Goal: Information Seeking & Learning: Learn about a topic

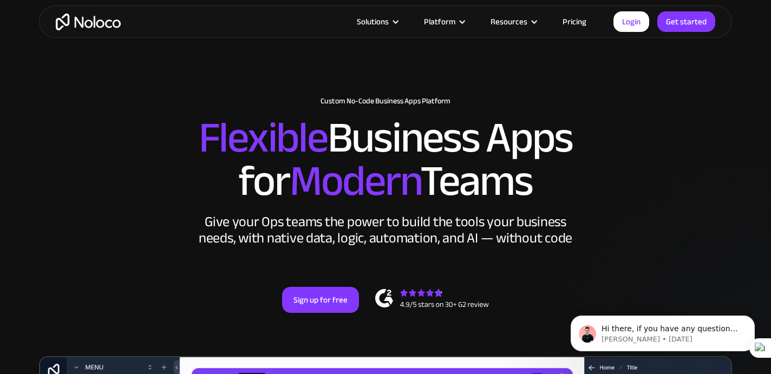
click at [574, 27] on link "Pricing" at bounding box center [574, 22] width 51 height 14
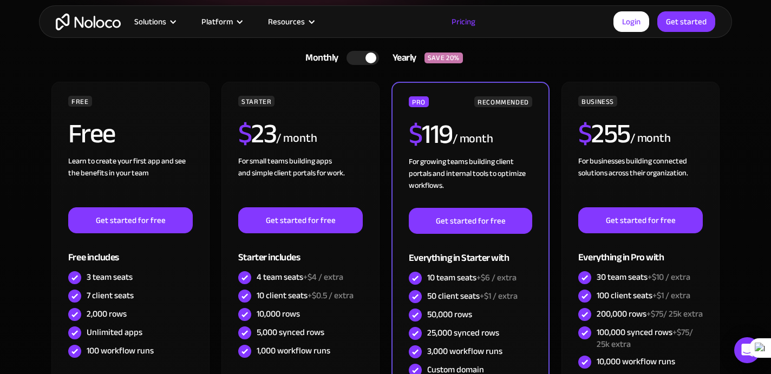
scroll to position [252, 0]
click at [351, 63] on div at bounding box center [362, 58] width 32 height 14
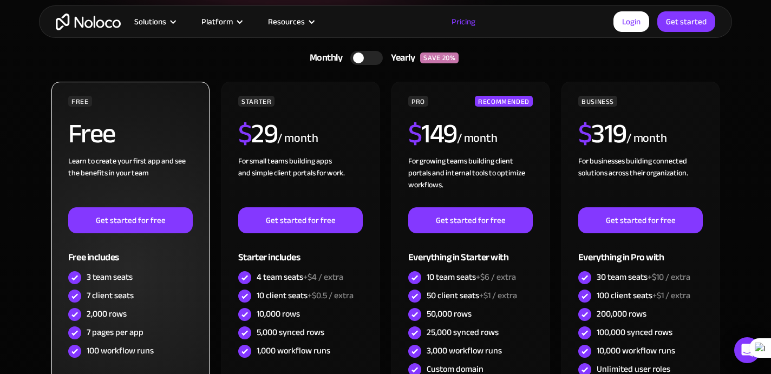
click at [141, 147] on div "Free" at bounding box center [130, 137] width 124 height 35
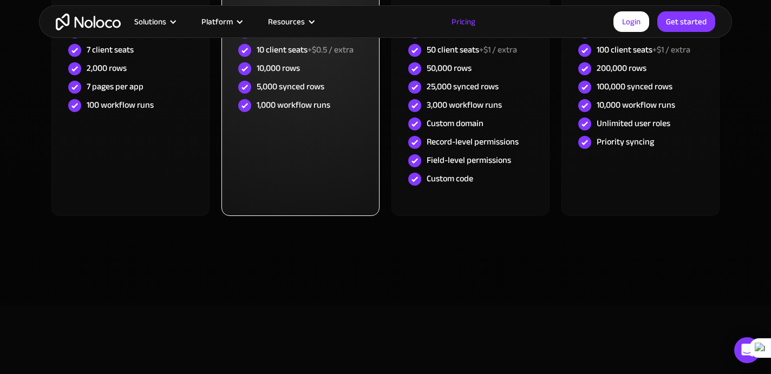
scroll to position [251, 0]
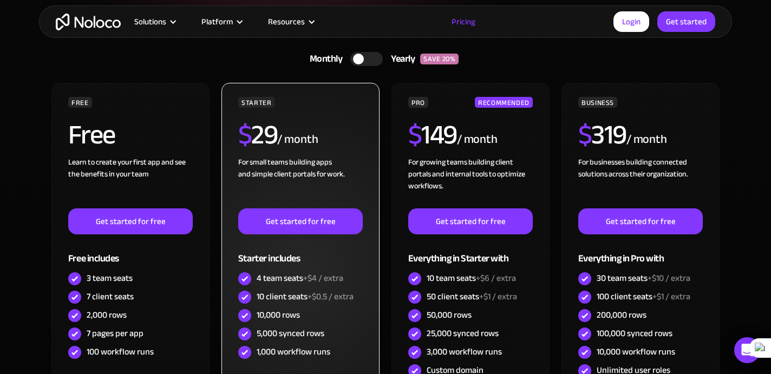
click at [294, 159] on div "For small teams building apps and simple client portals for work. ‍" at bounding box center [300, 182] width 124 height 52
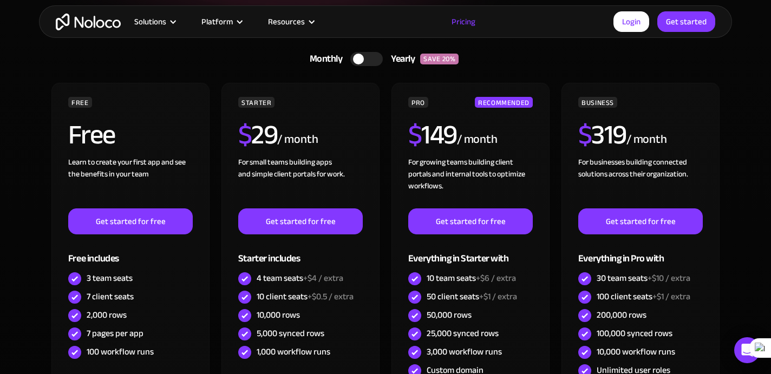
click at [726, 91] on div "Monthly Yearly SAVE 20% Monthly Yearly SAVE 20% FREE Free Learn to create your …" at bounding box center [385, 272] width 693 height 517
click at [98, 24] on img "home" at bounding box center [88, 22] width 65 height 17
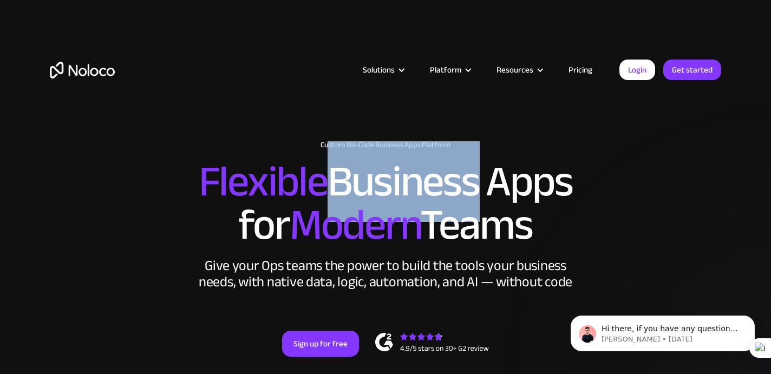
drag, startPoint x: 458, startPoint y: 143, endPoint x: 324, endPoint y: 150, distance: 134.4
click at [324, 160] on h2 "Flexible Business Apps for Modern Teams" at bounding box center [385, 203] width 671 height 87
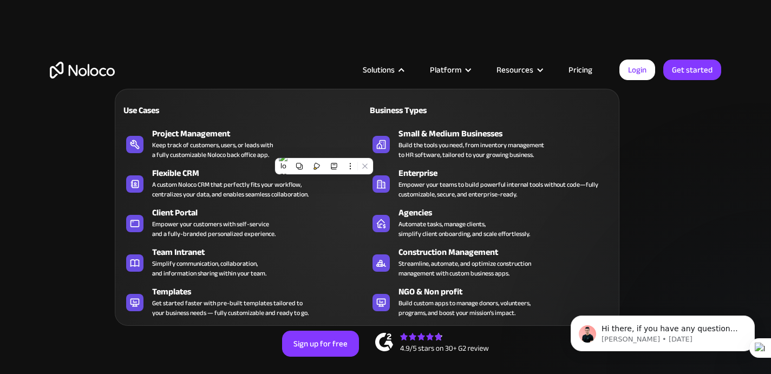
click at [392, 70] on div "Solutions" at bounding box center [379, 70] width 32 height 14
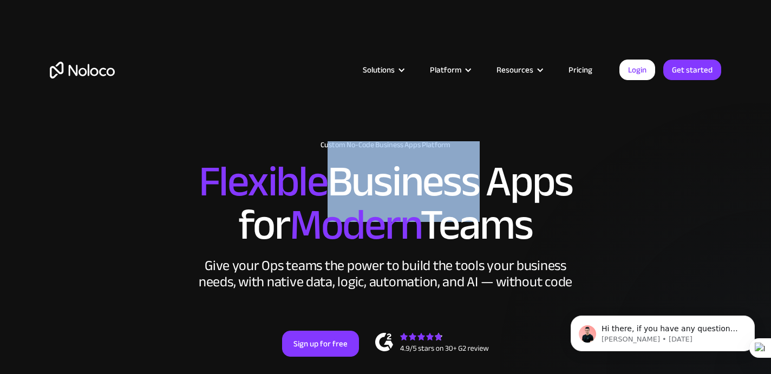
click at [392, 70] on div "Solutions" at bounding box center [379, 70] width 32 height 14
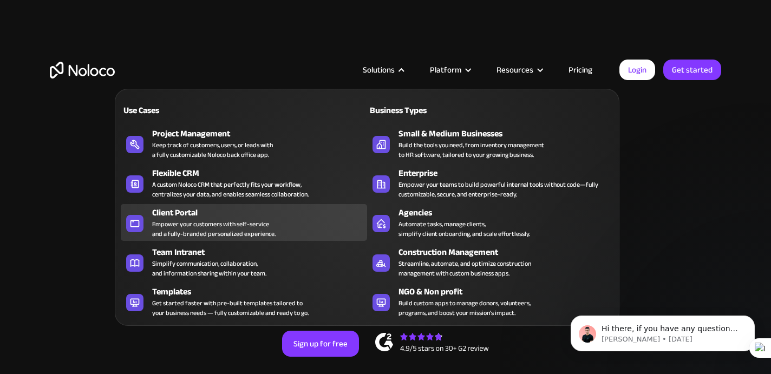
click at [185, 216] on div "Client Portal" at bounding box center [262, 212] width 220 height 13
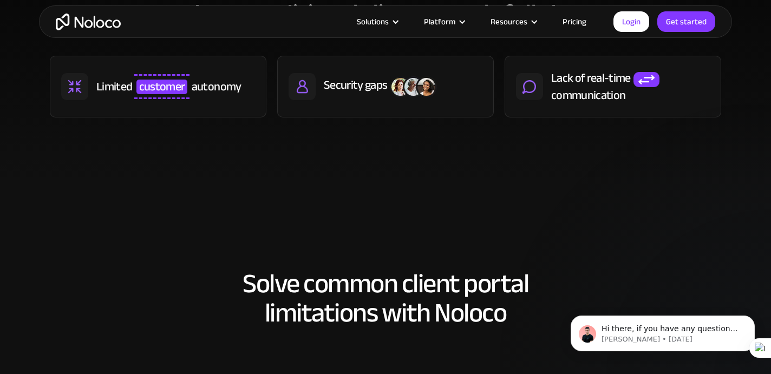
scroll to position [603, 0]
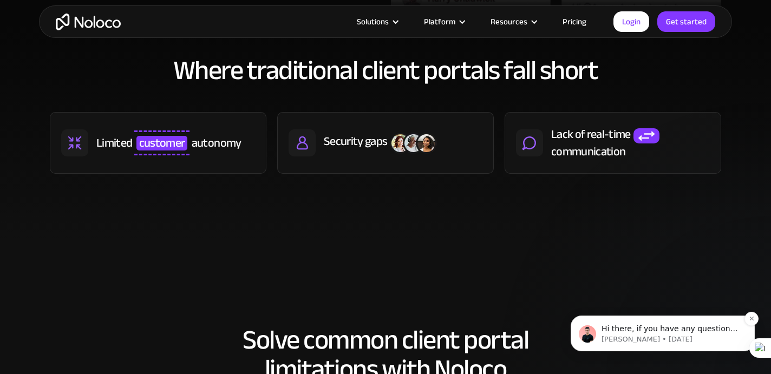
click at [656, 332] on span "Hi there, if you have any questions about our pricing, just let us know! [GEOGR…" at bounding box center [669, 339] width 136 height 30
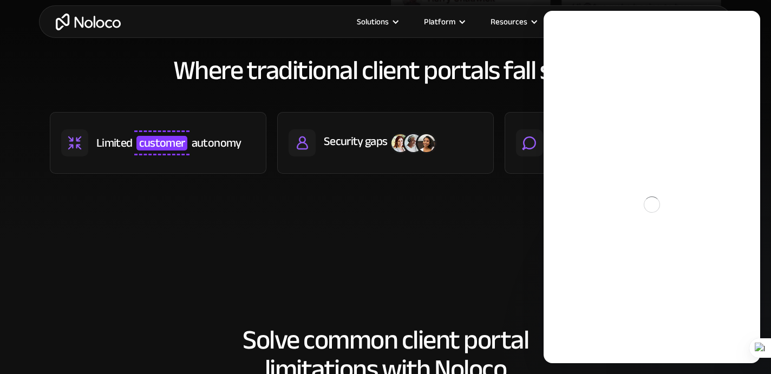
scroll to position [0, 0]
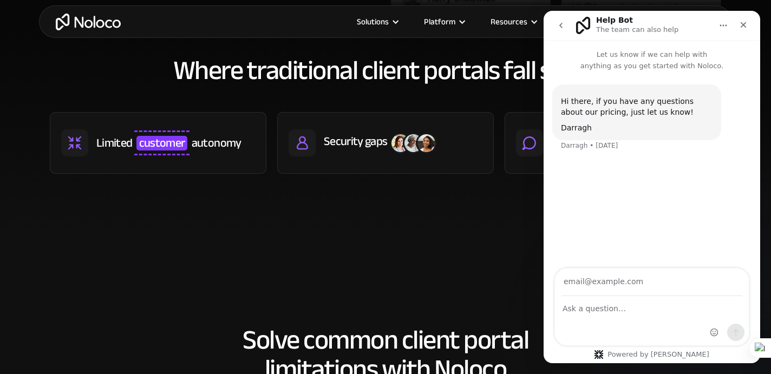
click at [442, 227] on section "Where traditional client portals fall short Limited customer autonomy Security …" at bounding box center [385, 130] width 771 height 215
click at [741, 24] on icon "Close" at bounding box center [743, 25] width 6 height 6
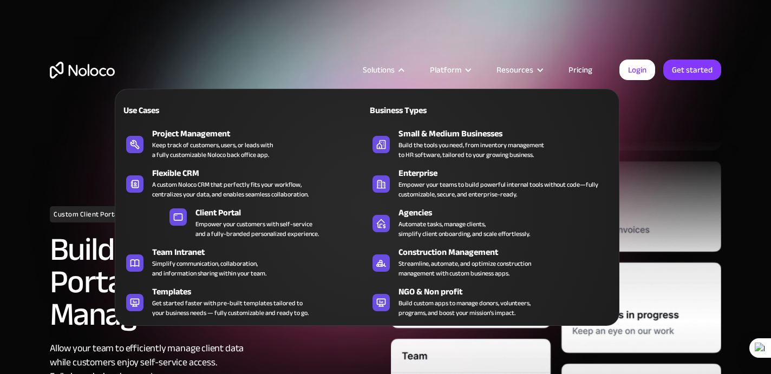
click at [384, 74] on nav "Use Cases Business Types Project Management Keep track of customers, users, or …" at bounding box center [367, 200] width 504 height 252
